Goal: Task Accomplishment & Management: Manage account settings

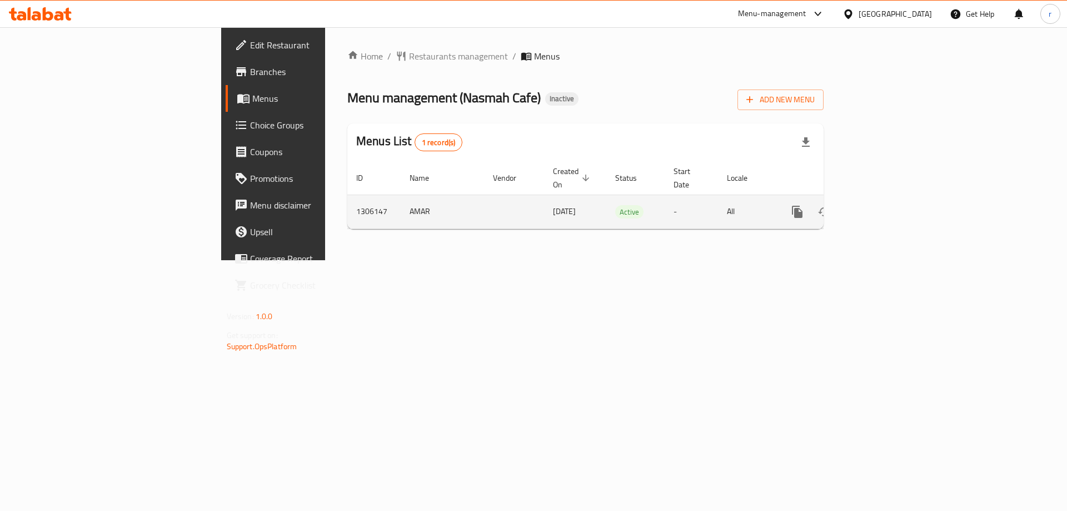
click at [882, 207] on icon "enhanced table" at bounding box center [877, 212] width 10 height 10
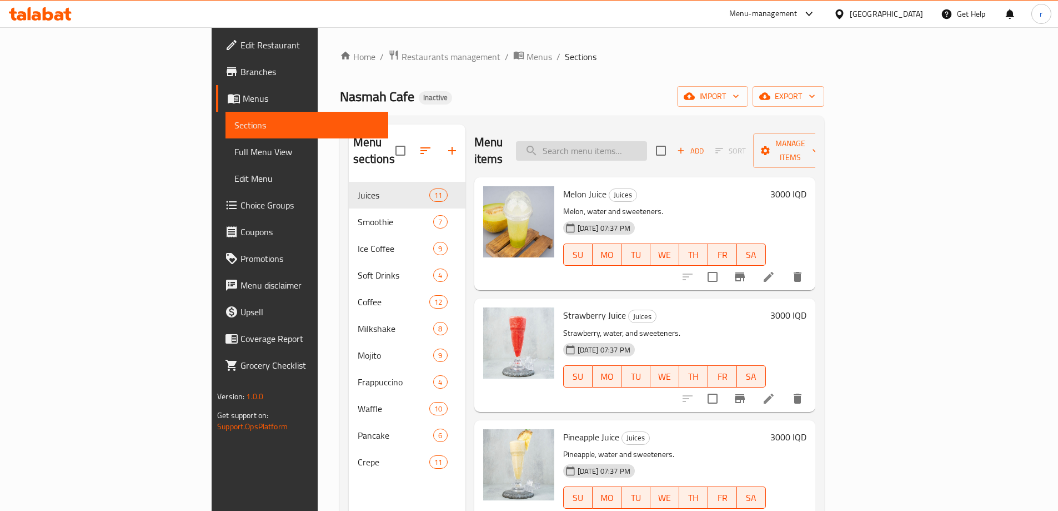
click at [638, 144] on input "search" at bounding box center [581, 150] width 131 height 19
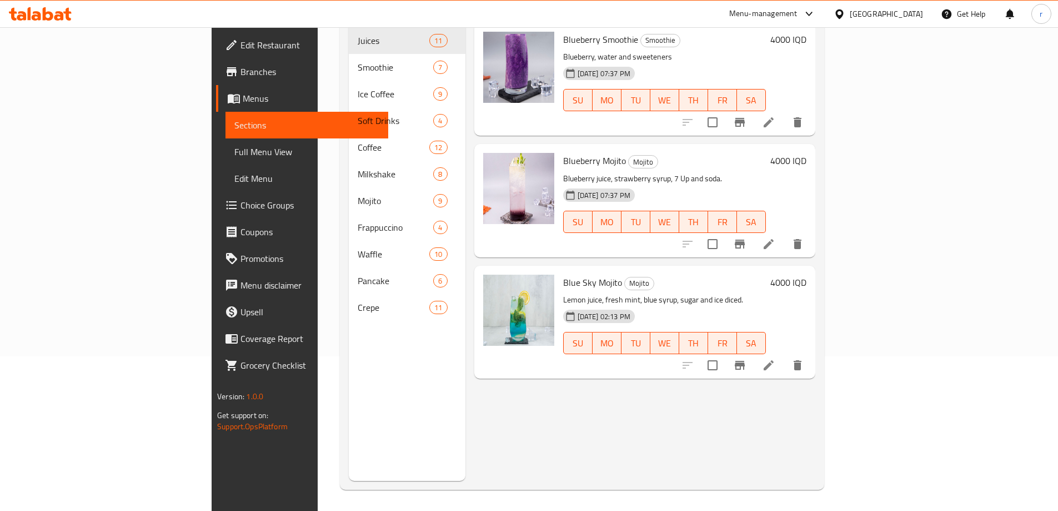
scroll to position [156, 0]
type input "blue"
click at [784, 354] on li at bounding box center [768, 364] width 31 height 20
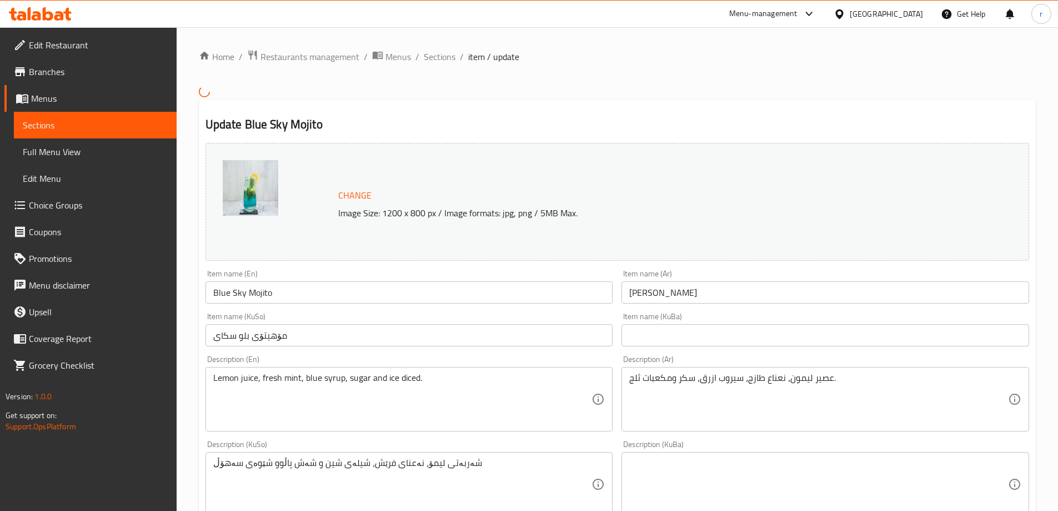
scroll to position [74, 0]
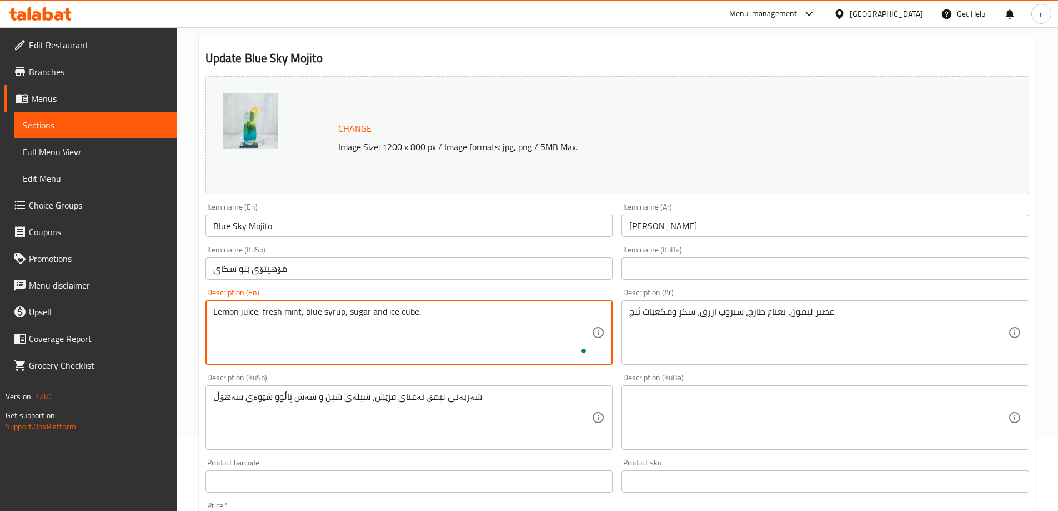
type textarea "Lemon juice, fresh mint, blue syrup, sugar and ice cube."
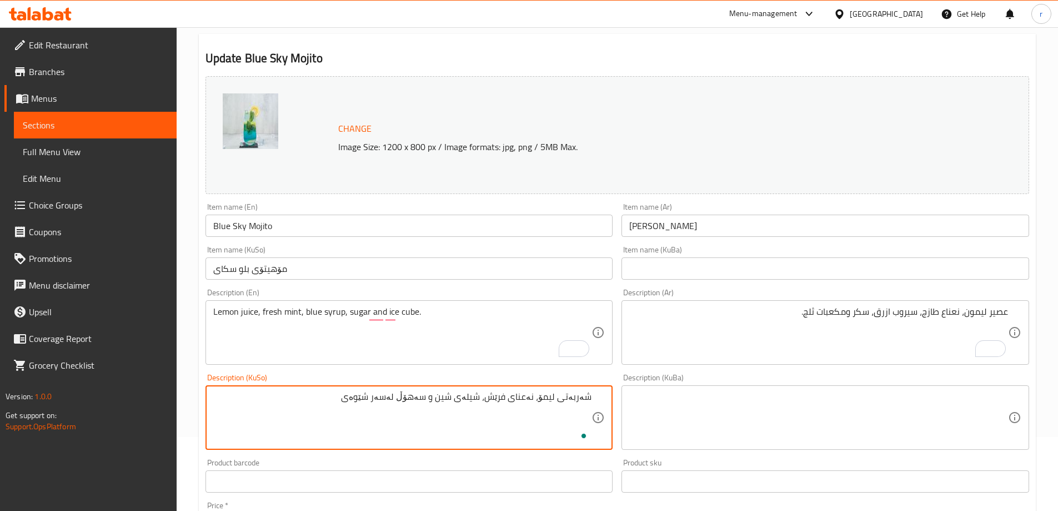
paste textarea "شەش پاڵوو شێوەی"
type textarea "شەربەتی لیمۆ، نەعنای فرێش، شیلەی شین و سەهۆڵ لەسەر شێوەی شەش پاڵوو"
click at [698, 420] on textarea at bounding box center [818, 417] width 379 height 53
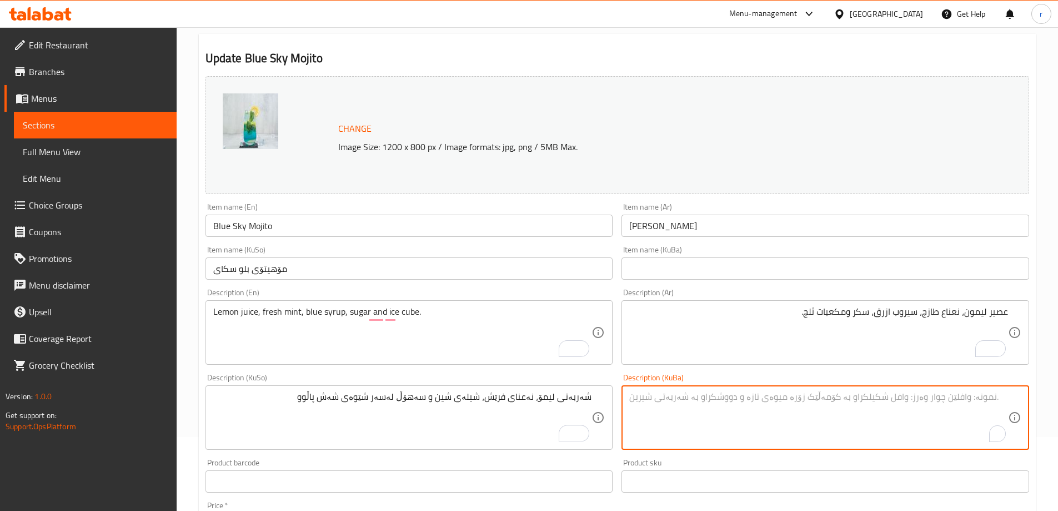
paste textarea "شەربەتی لیمۆ، نەعنای فرێش، شیلەی شین و سەهۆڵ لەسەر شێوەی شەش پاڵوو"
type textarea "شەربەتی لیمۆ، نەعنای فرێش، شیلەی شین و سەهۆڵ لەسەر شێوەی شەش پاڵوو"
click at [587, 376] on div "Description (KuSo) شەربەتی لیمۆ، نەعنای فرێش، شیلەی شین و سەهۆڵ لەسەر شێوەی شەش…" at bounding box center [410, 411] width 408 height 76
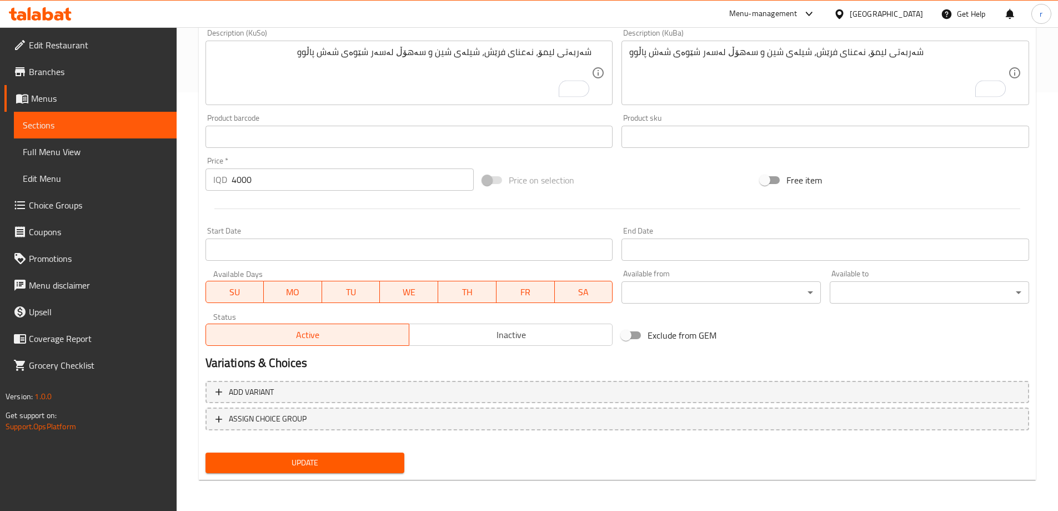
click at [368, 463] on span "Update" at bounding box center [305, 463] width 182 height 14
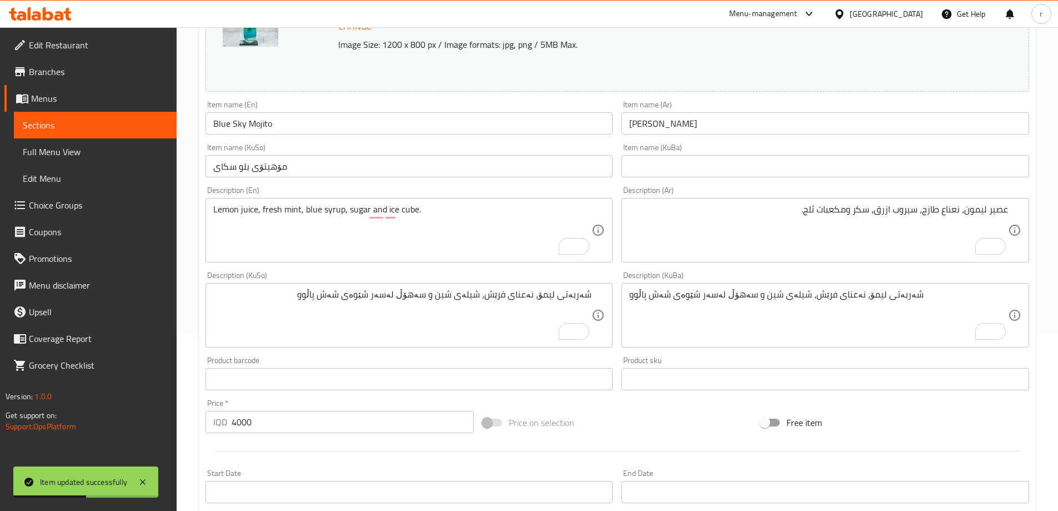
scroll to position [122, 0]
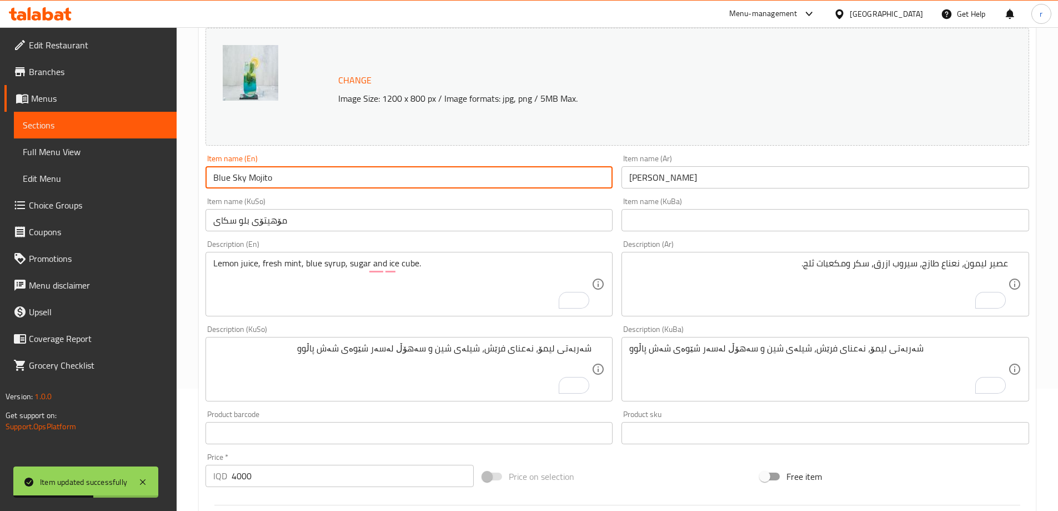
click at [282, 174] on input "Blue Sky Mojito" at bounding box center [410, 177] width 408 height 22
click at [325, 235] on div "Item name (KuSo) مۆهیتۆی بلو سکای Item name (KuSo)" at bounding box center [409, 214] width 417 height 43
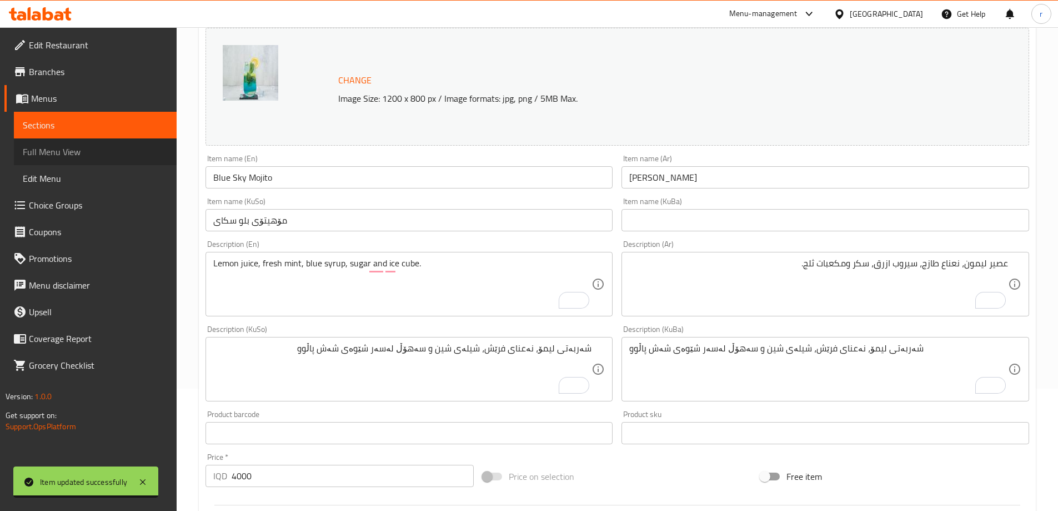
click at [103, 156] on span "Full Menu View" at bounding box center [95, 151] width 145 height 13
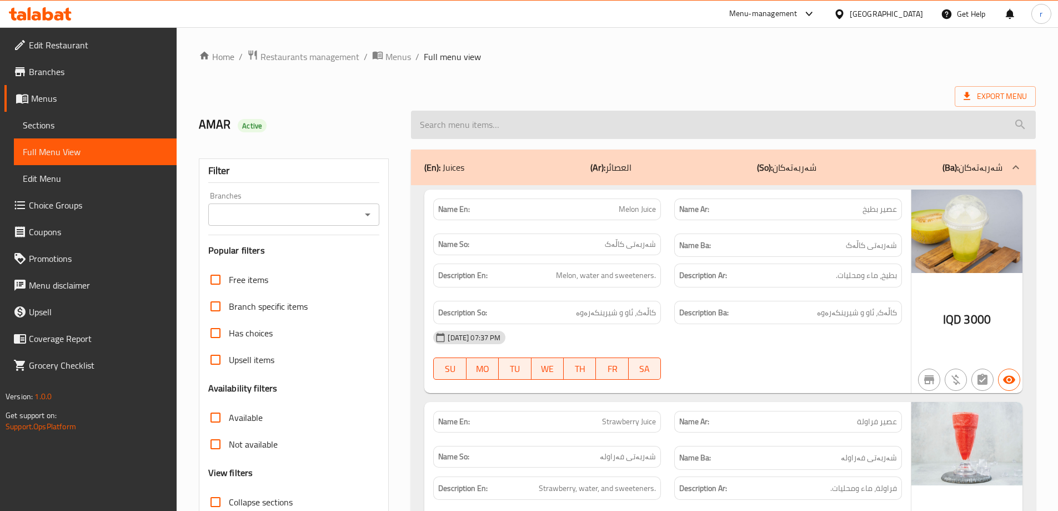
click at [560, 124] on input "search" at bounding box center [723, 125] width 625 height 28
paste input "Blue Sky Mojito"
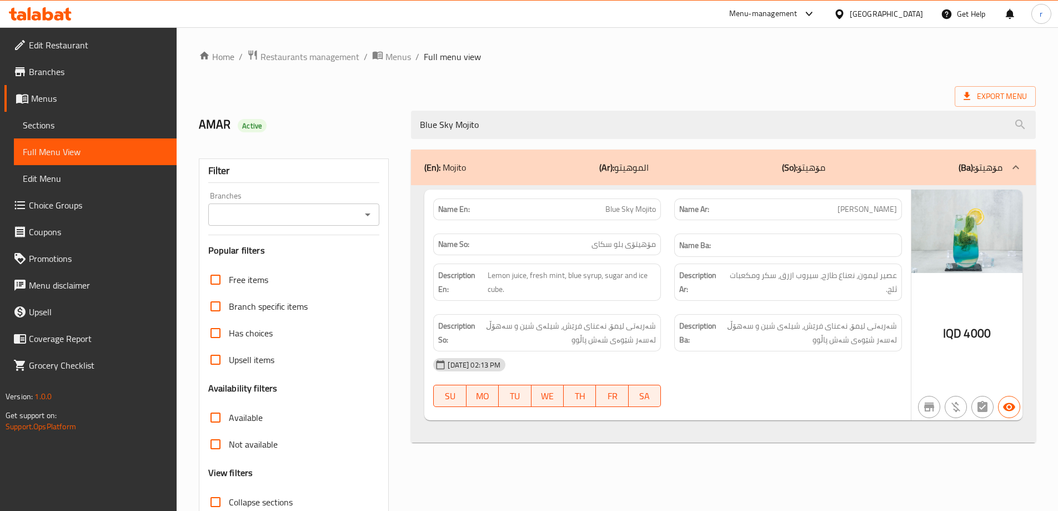
type input "Blue Sky Mojito"
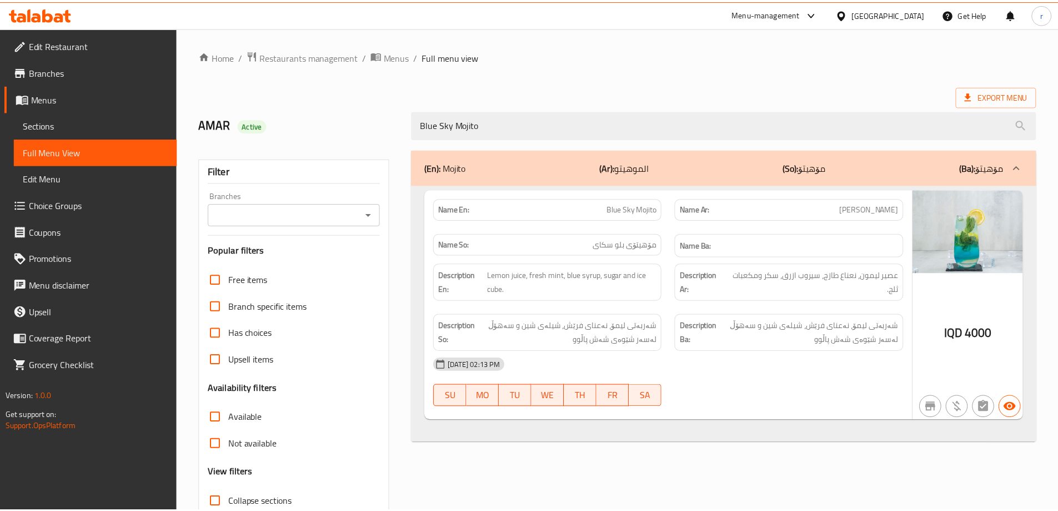
scroll to position [81, 0]
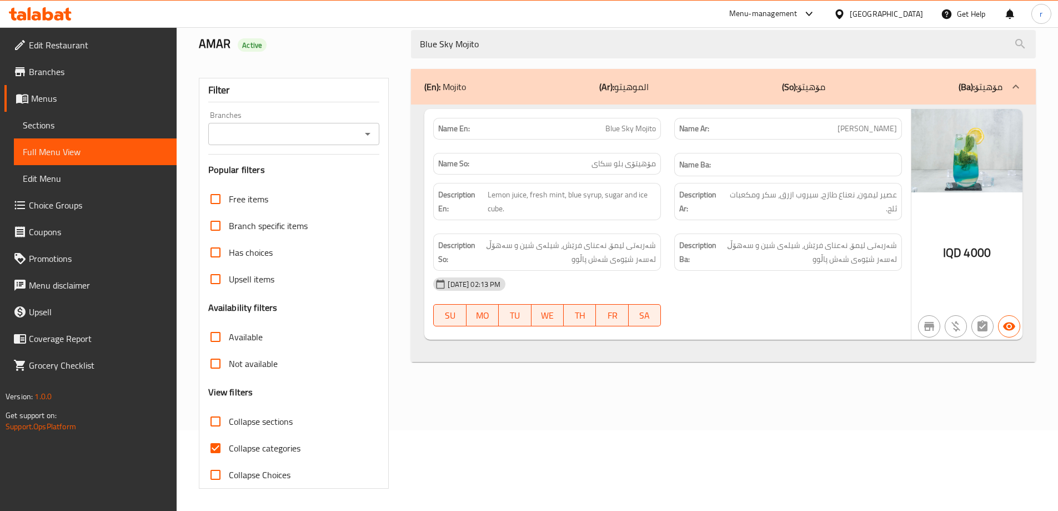
click at [58, 12] on icon at bounding box center [58, 15] width 9 height 9
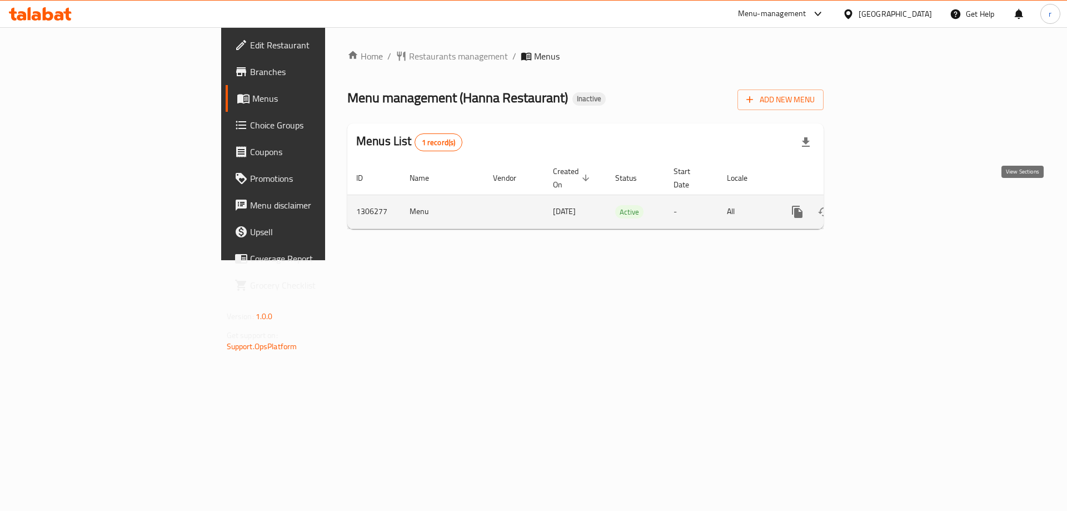
click at [884, 205] on icon "enhanced table" at bounding box center [876, 211] width 13 height 13
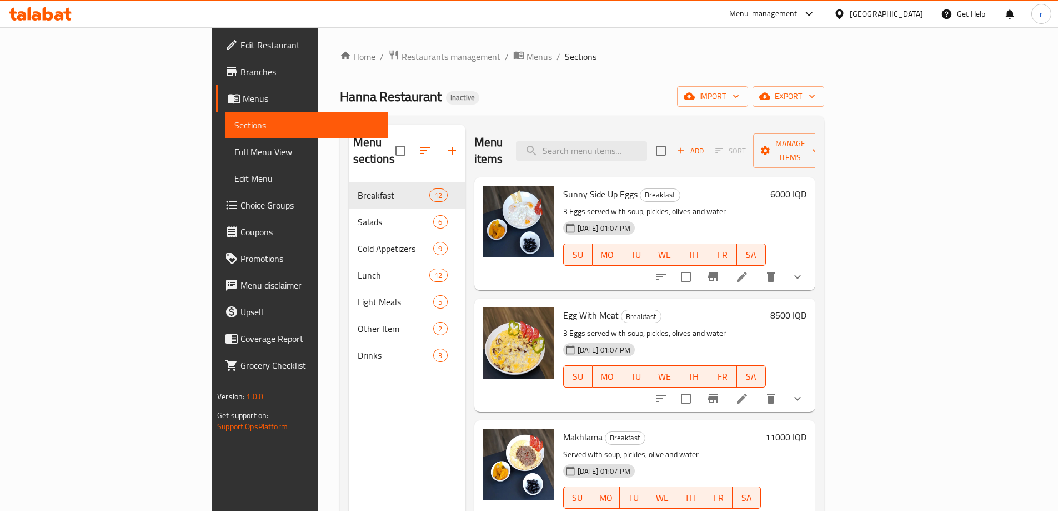
click at [234, 150] on span "Full Menu View" at bounding box center [306, 151] width 145 height 13
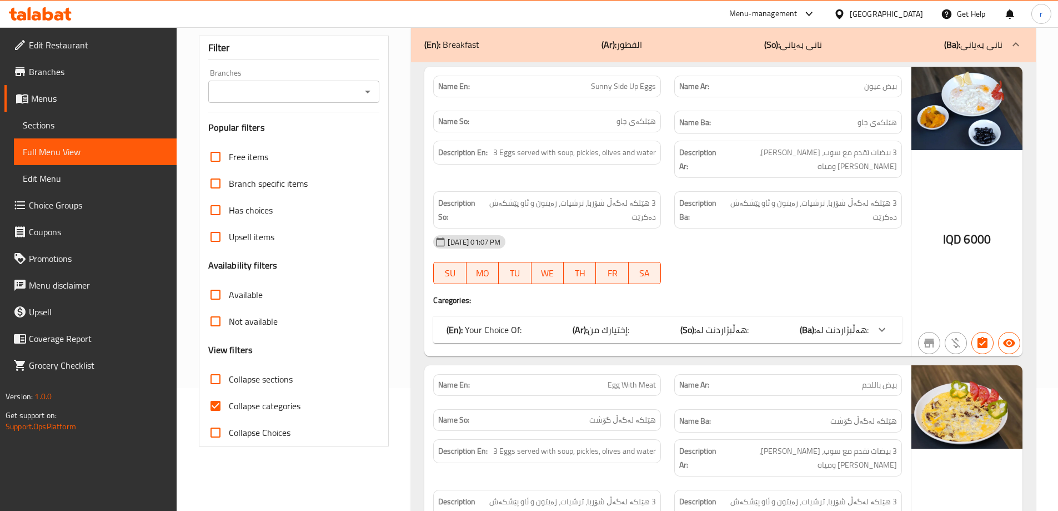
scroll to position [148, 0]
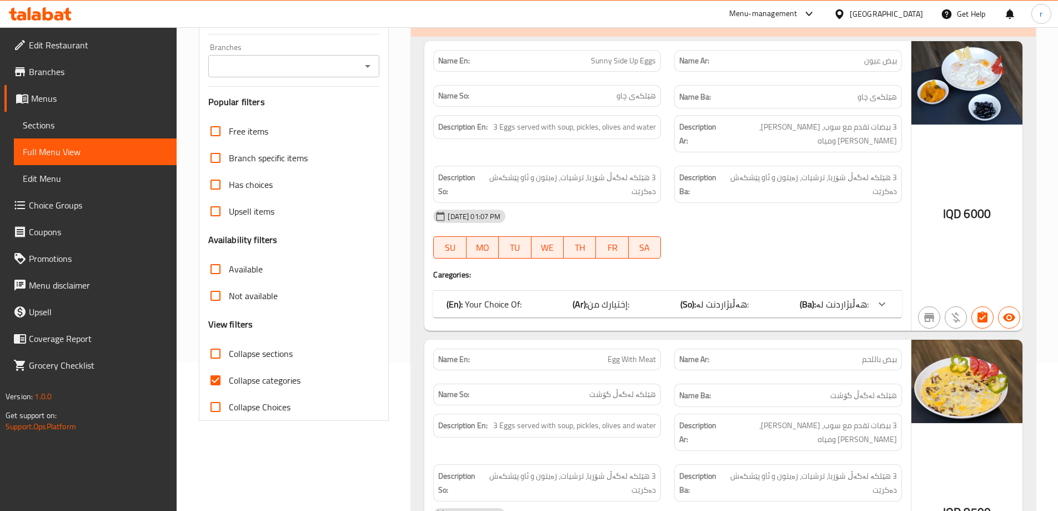
drag, startPoint x: 213, startPoint y: 377, endPoint x: 306, endPoint y: 321, distance: 108.9
click at [215, 376] on input "Collapse categories" at bounding box center [215, 380] width 27 height 27
checkbox input "false"
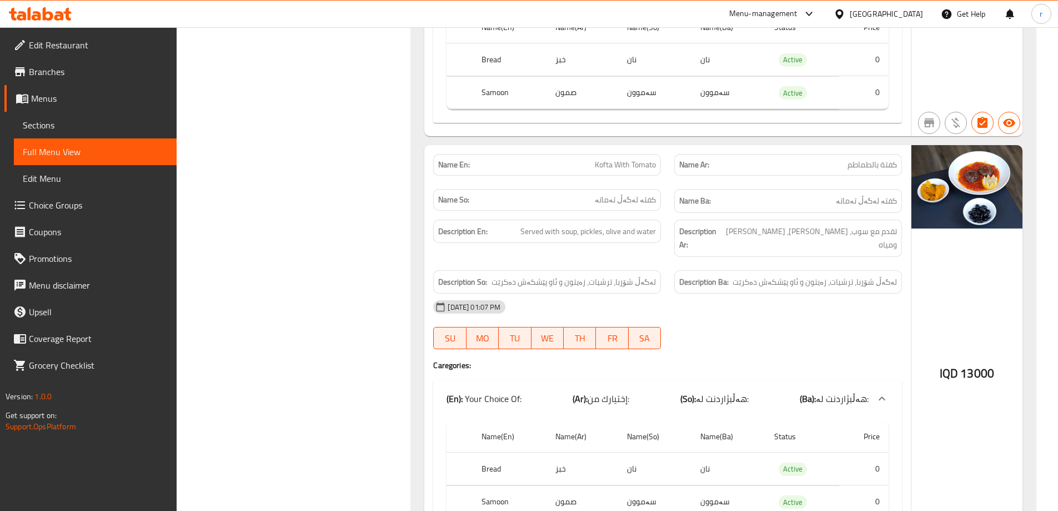
scroll to position [2518, 0]
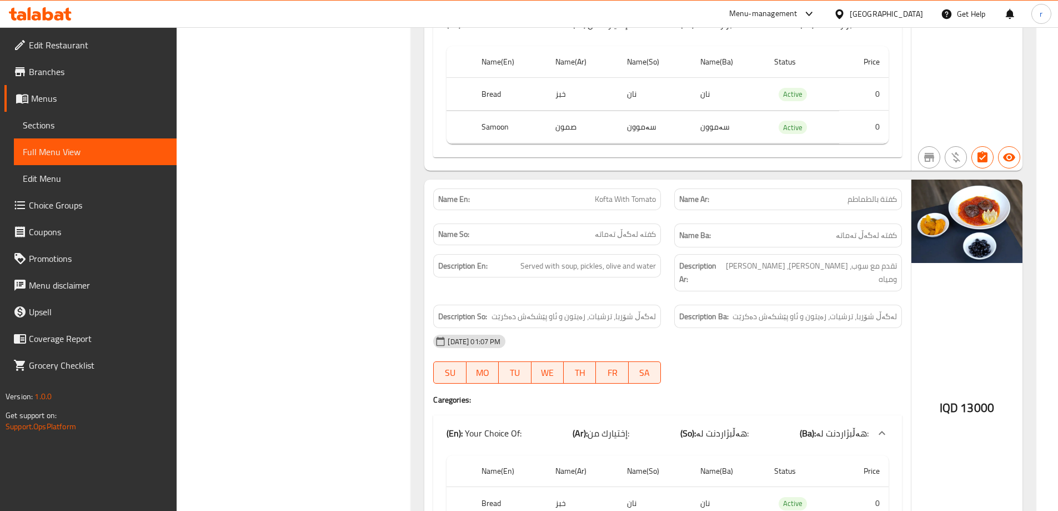
click at [45, 14] on icon at bounding box center [48, 13] width 11 height 13
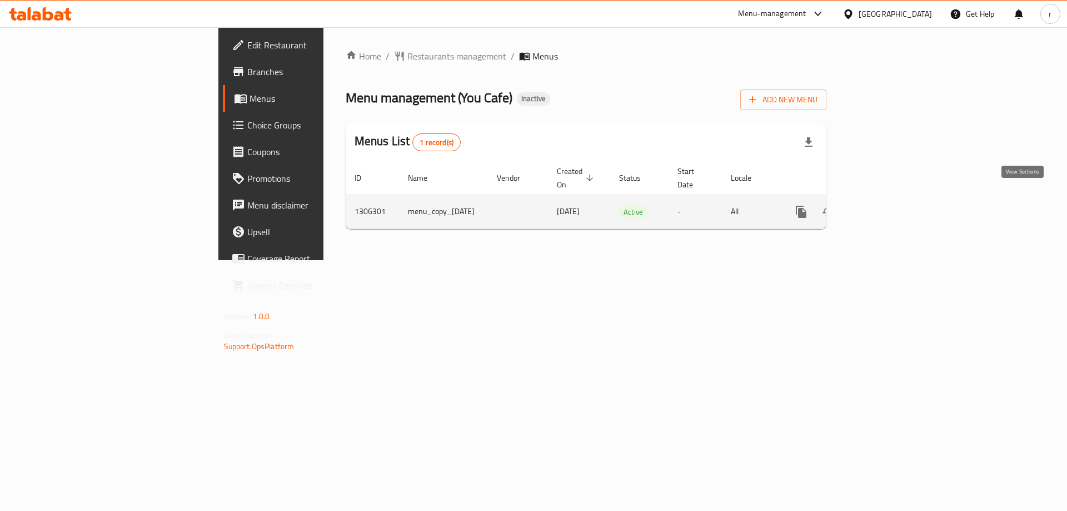
click at [888, 205] on icon "enhanced table" at bounding box center [880, 211] width 13 height 13
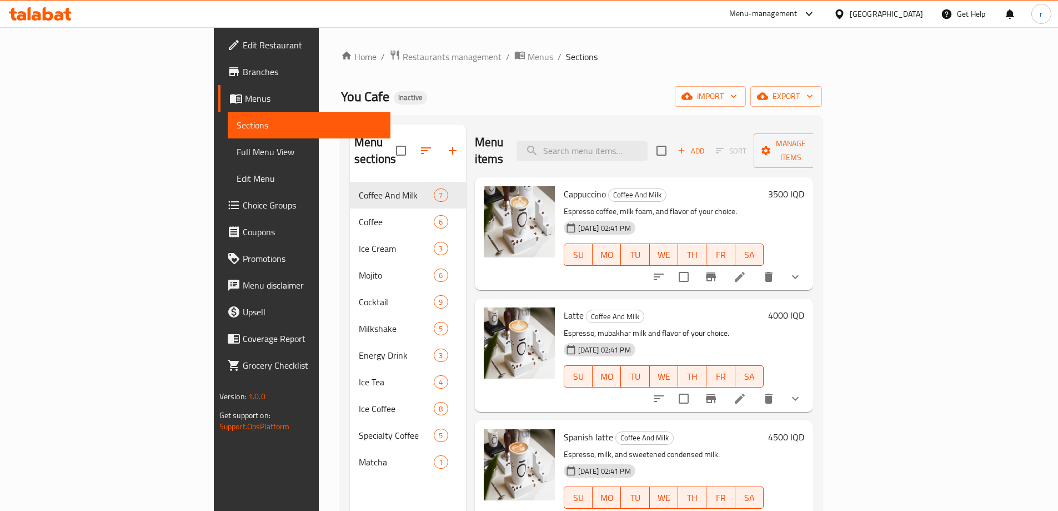
drag, startPoint x: 115, startPoint y: 153, endPoint x: 240, endPoint y: 20, distance: 182.7
click at [237, 153] on span "Full Menu View" at bounding box center [309, 151] width 145 height 13
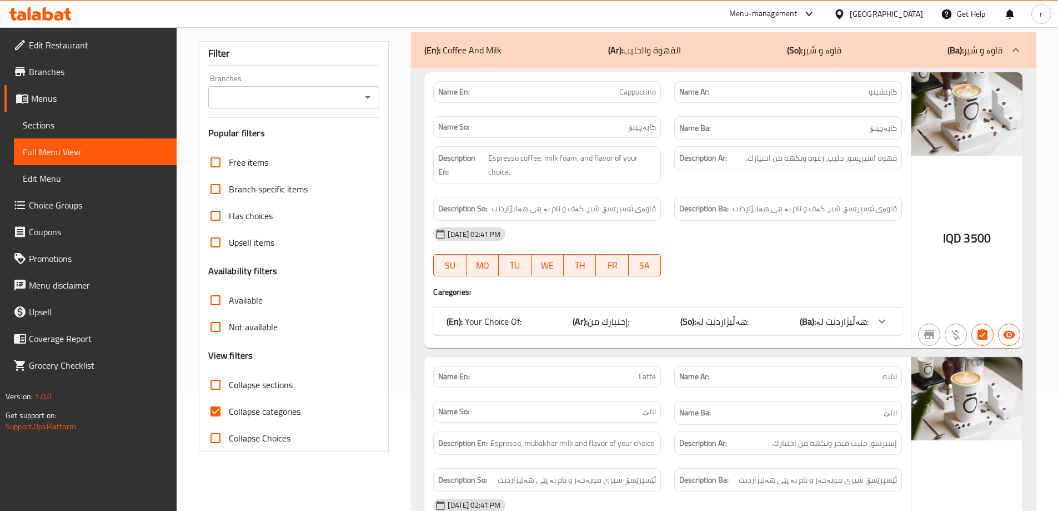
scroll to position [148, 0]
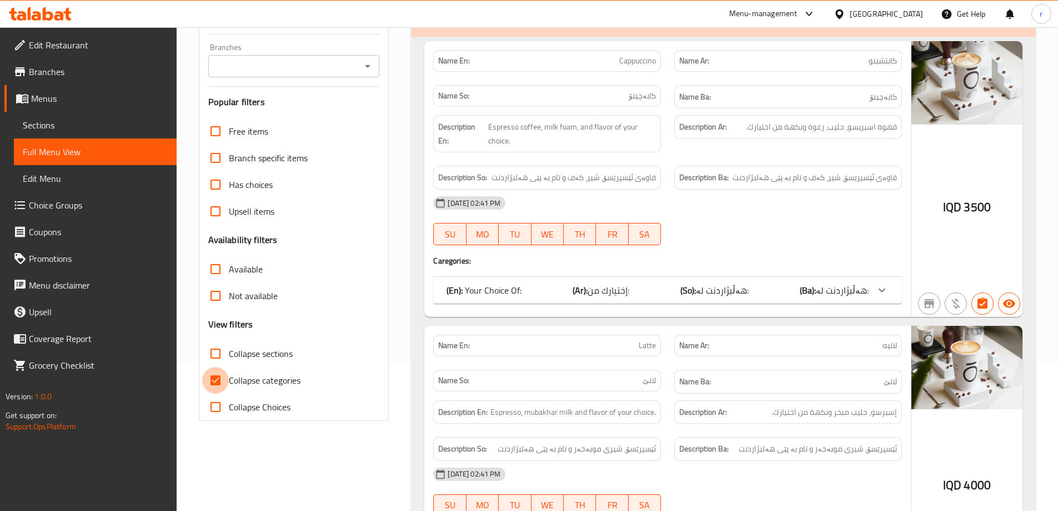
click at [216, 382] on input "Collapse categories" at bounding box center [215, 380] width 27 height 27
checkbox input "false"
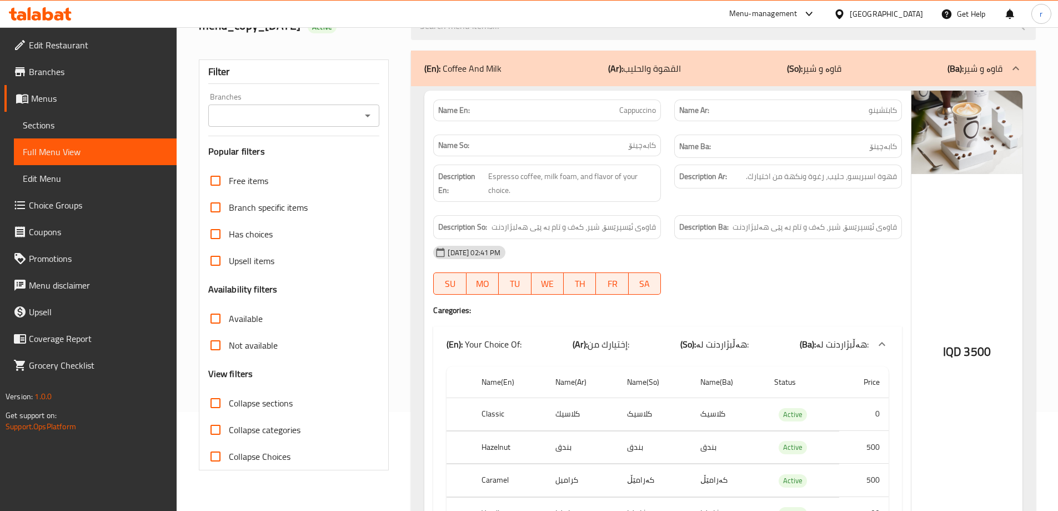
scroll to position [74, 0]
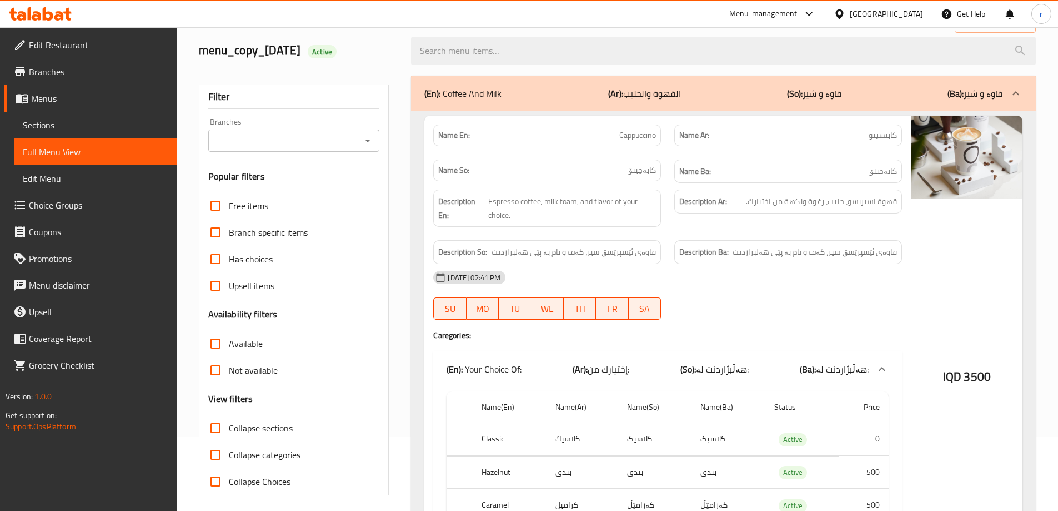
click at [82, 101] on span "Menus" at bounding box center [99, 98] width 137 height 13
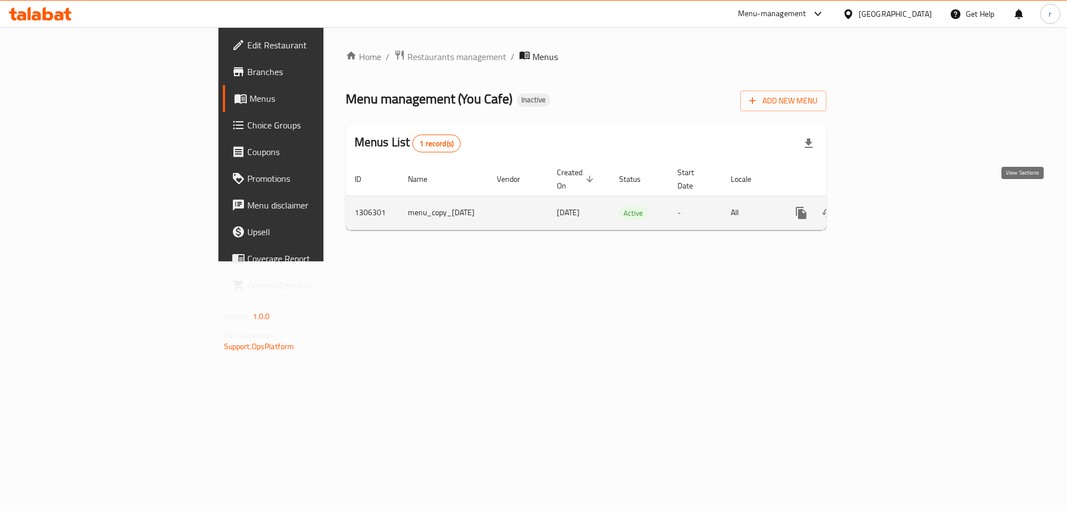
click at [886, 208] on icon "enhanced table" at bounding box center [881, 213] width 10 height 10
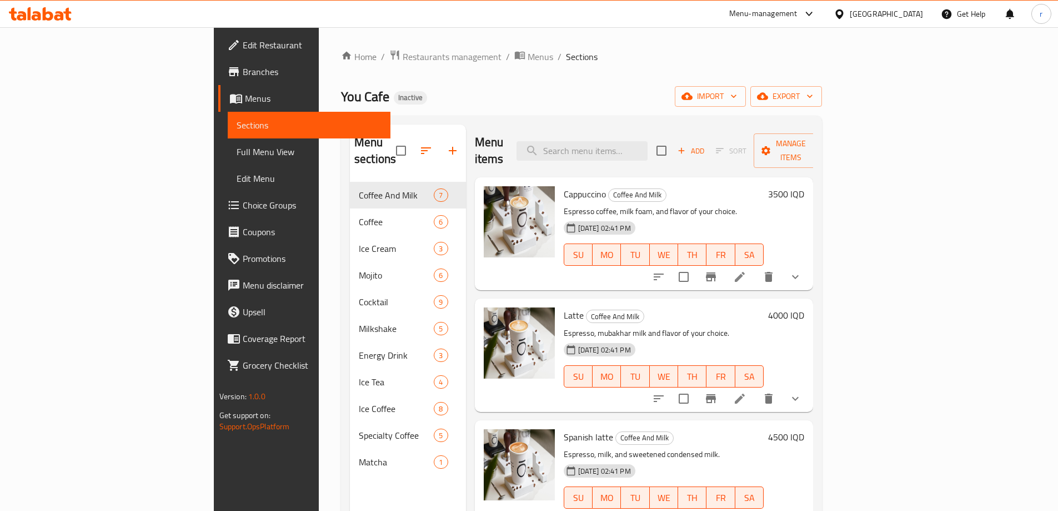
click at [237, 158] on span "Full Menu View" at bounding box center [309, 151] width 145 height 13
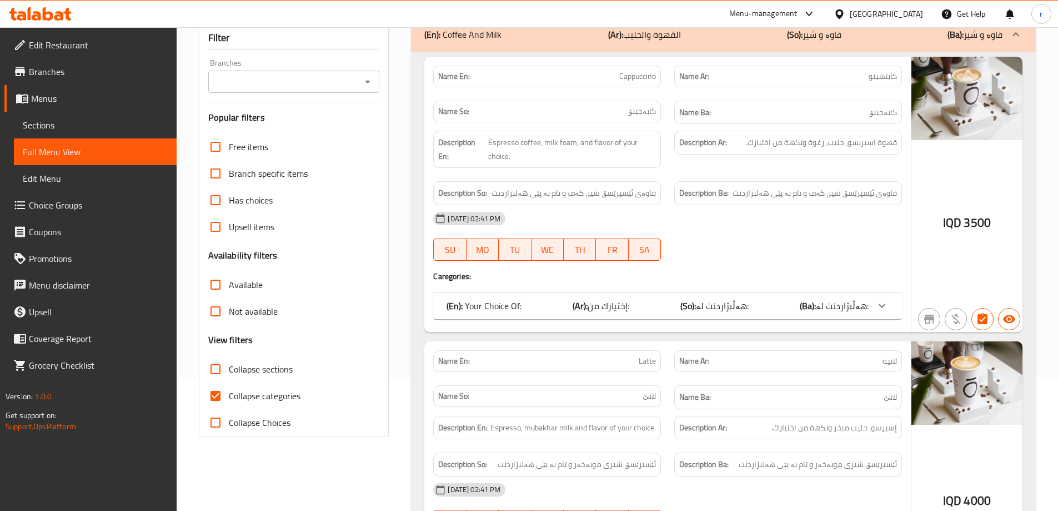
scroll to position [148, 0]
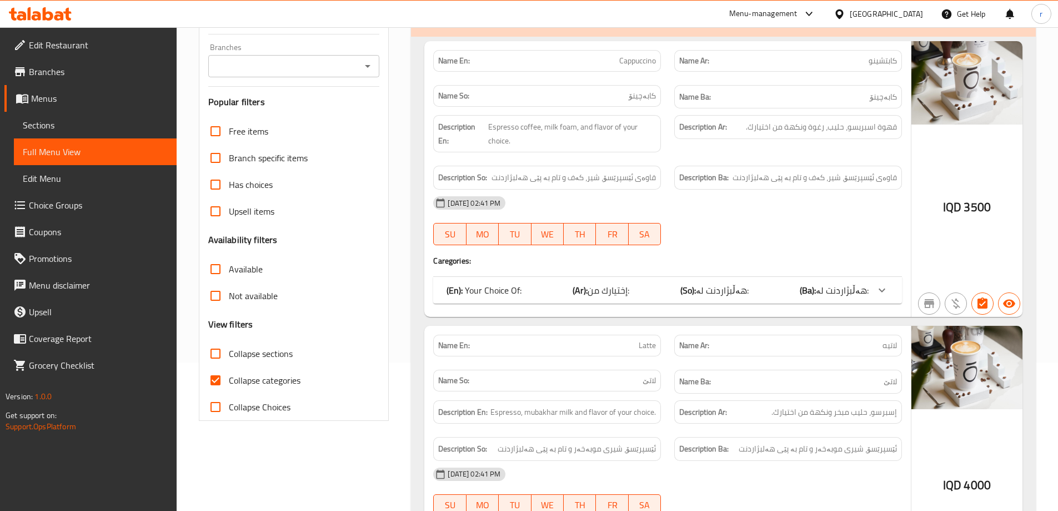
click at [219, 372] on input "Collapse categories" at bounding box center [215, 380] width 27 height 27
checkbox input "false"
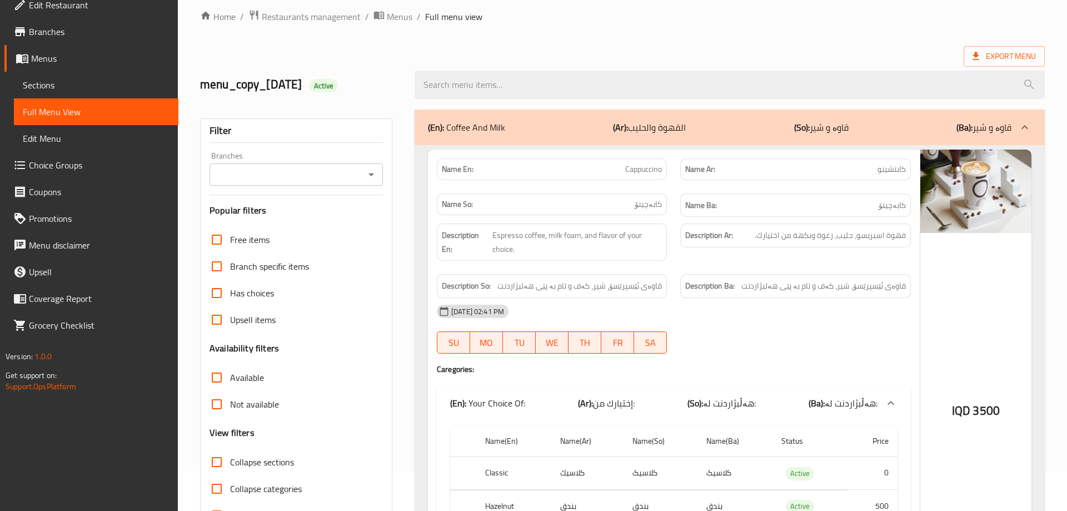
scroll to position [0, 0]
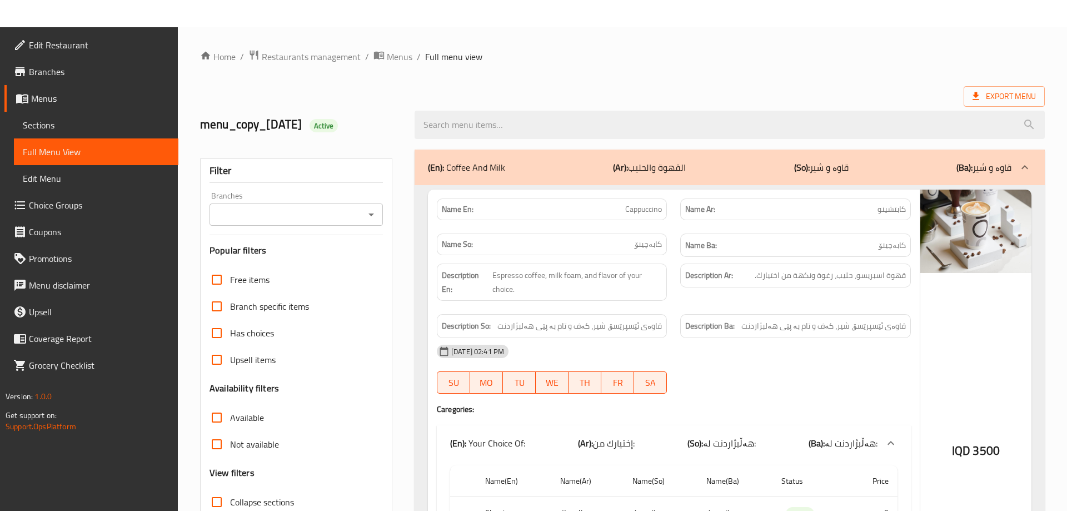
click at [89, 32] on link "Edit Restaurant" at bounding box center [91, 45] width 174 height 27
